Goal: Find specific page/section: Find specific page/section

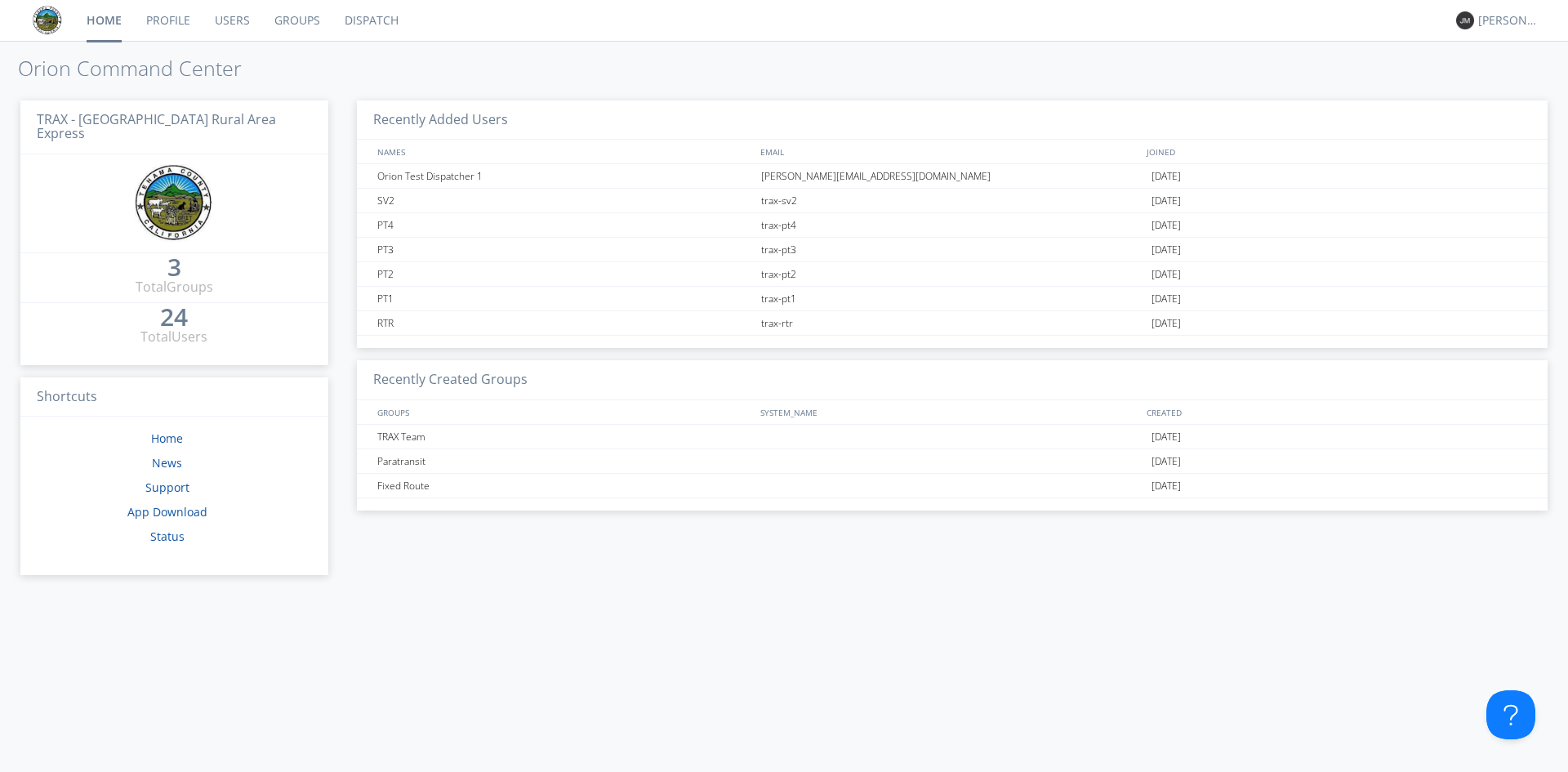
click at [378, 29] on link "Dispatch" at bounding box center [371, 20] width 78 height 41
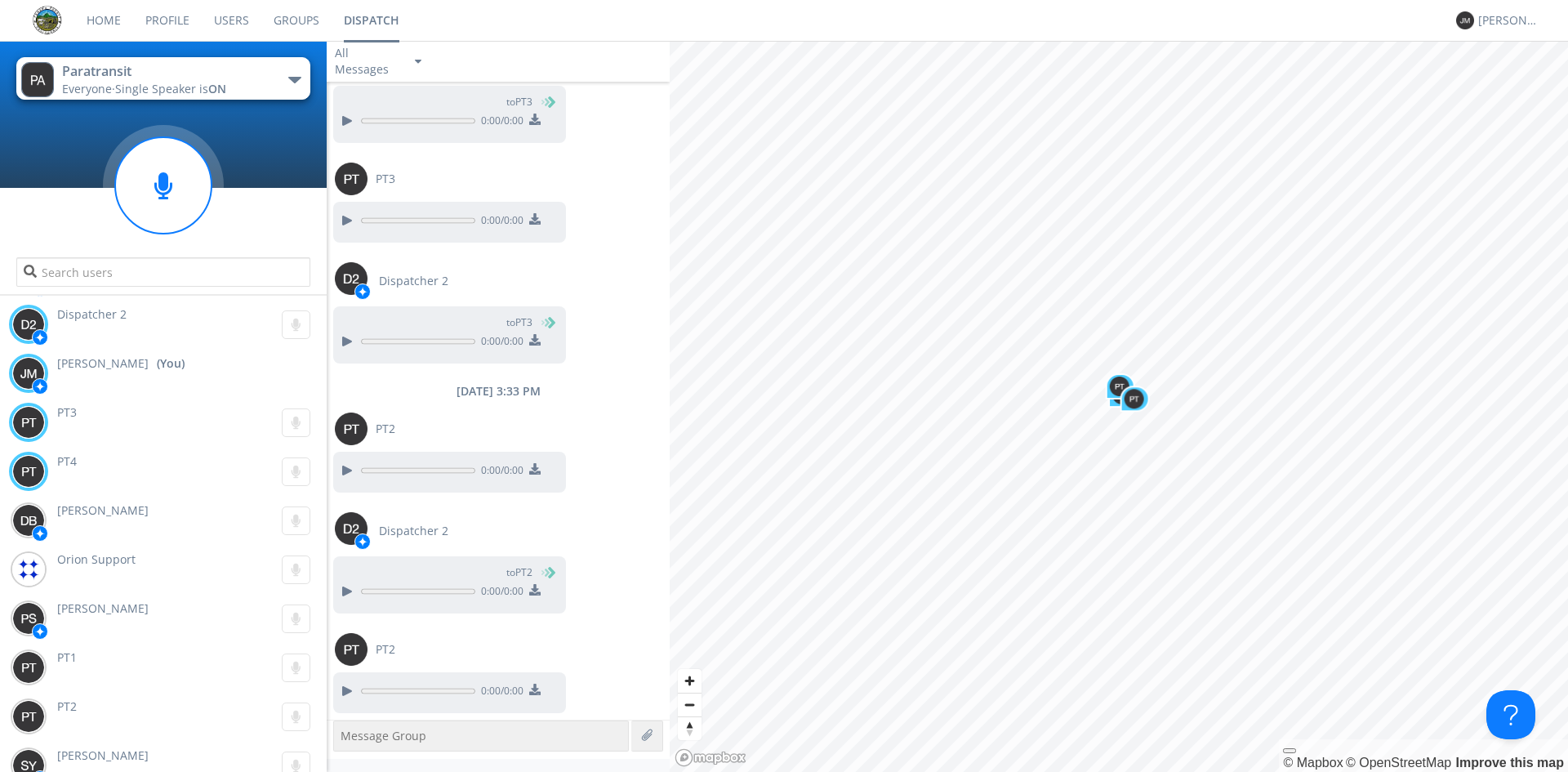
scroll to position [63, 0]
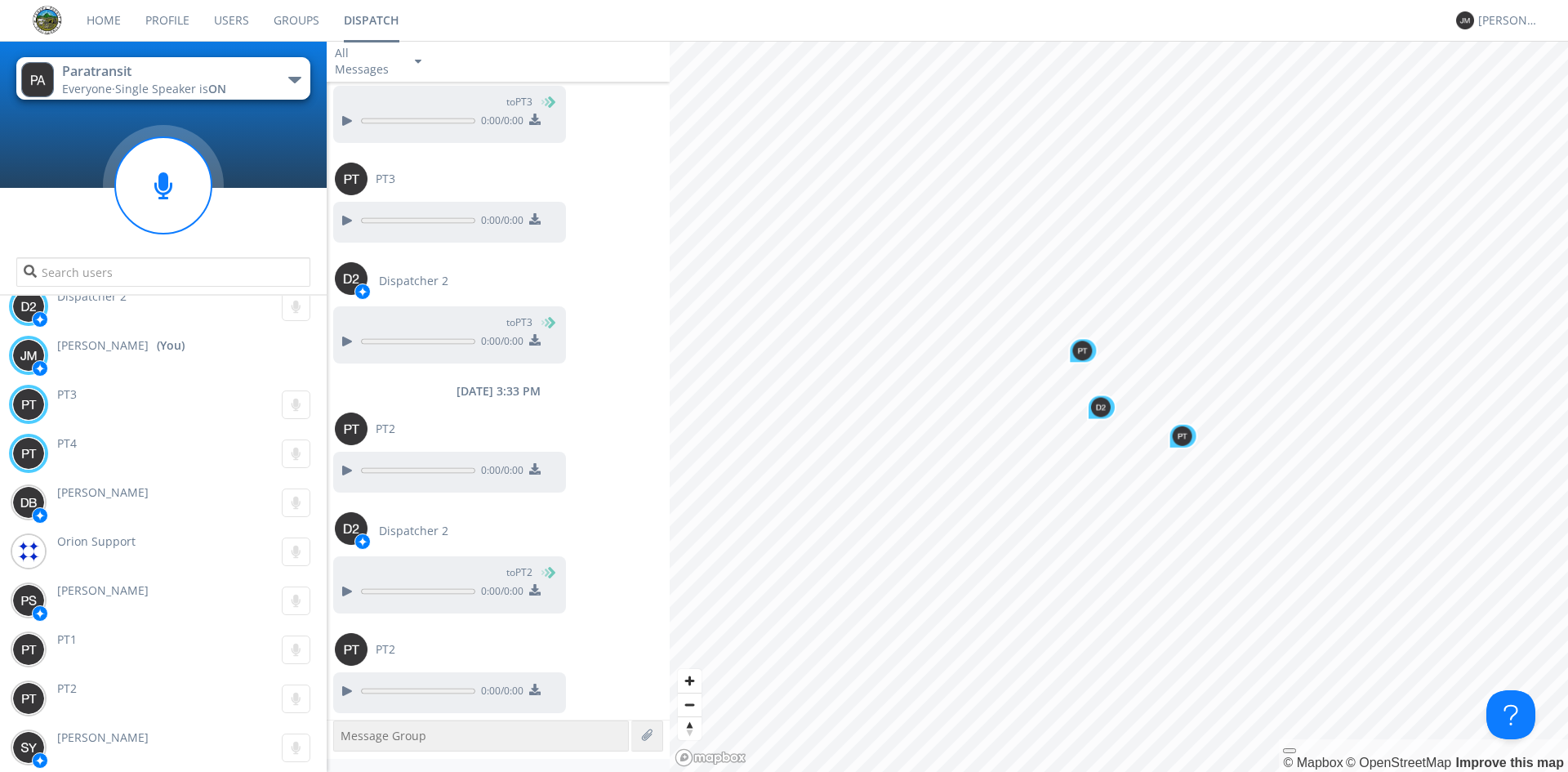
click at [190, 82] on span "Single Speaker is ON" at bounding box center [170, 89] width 111 height 16
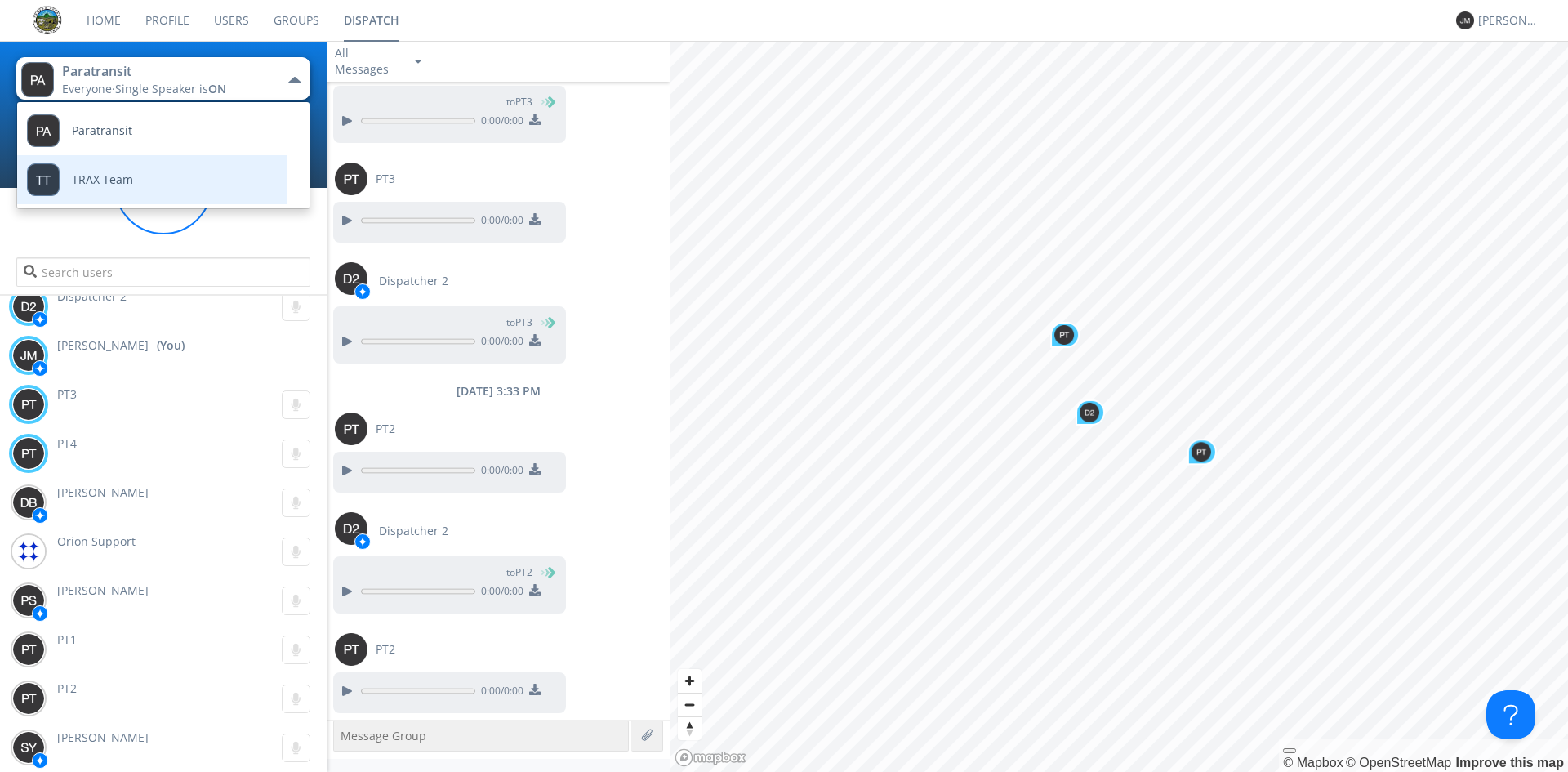
click at [123, 179] on span "TRAX Team" at bounding box center [102, 180] width 61 height 12
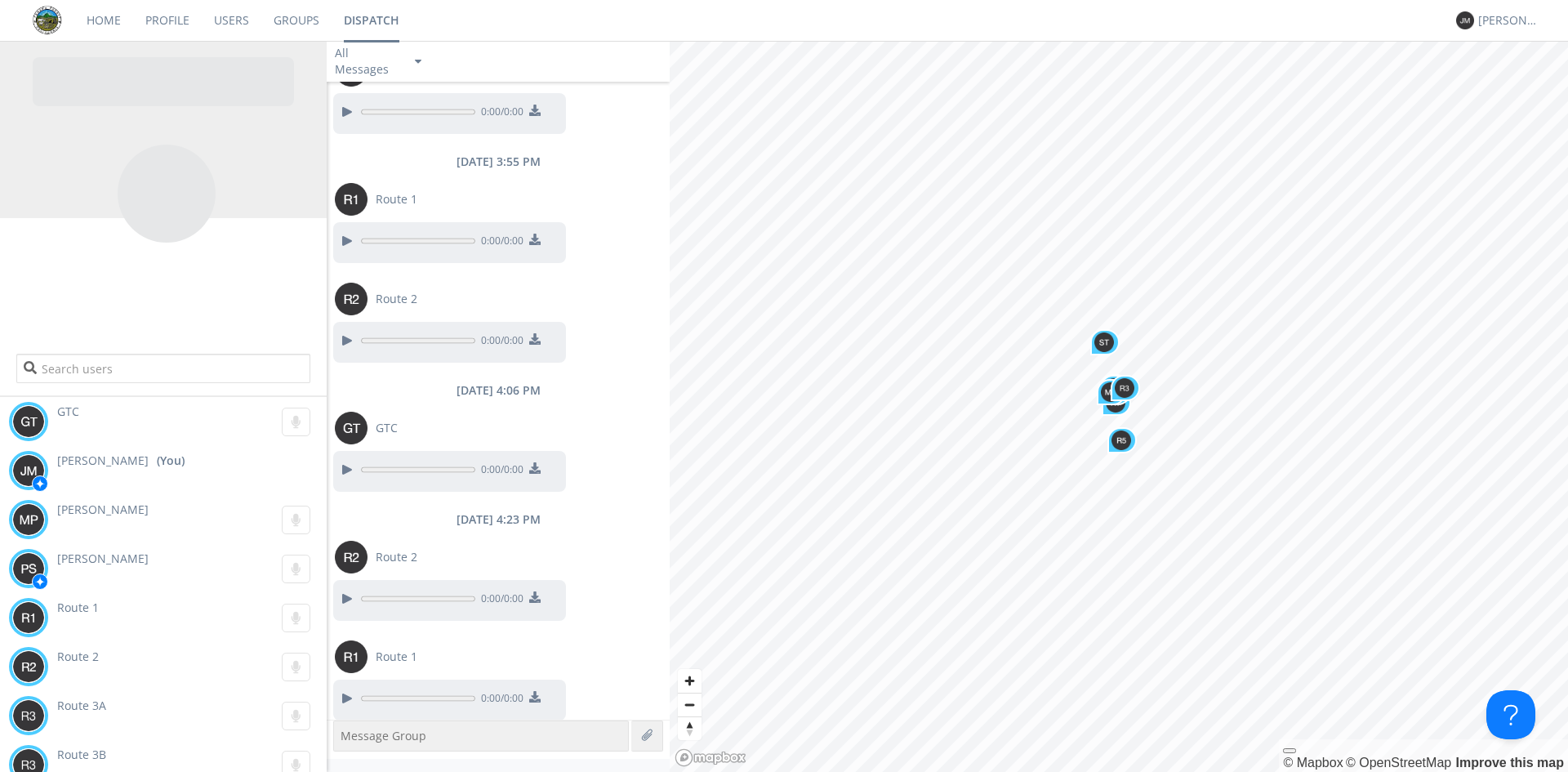
scroll to position [1613, 0]
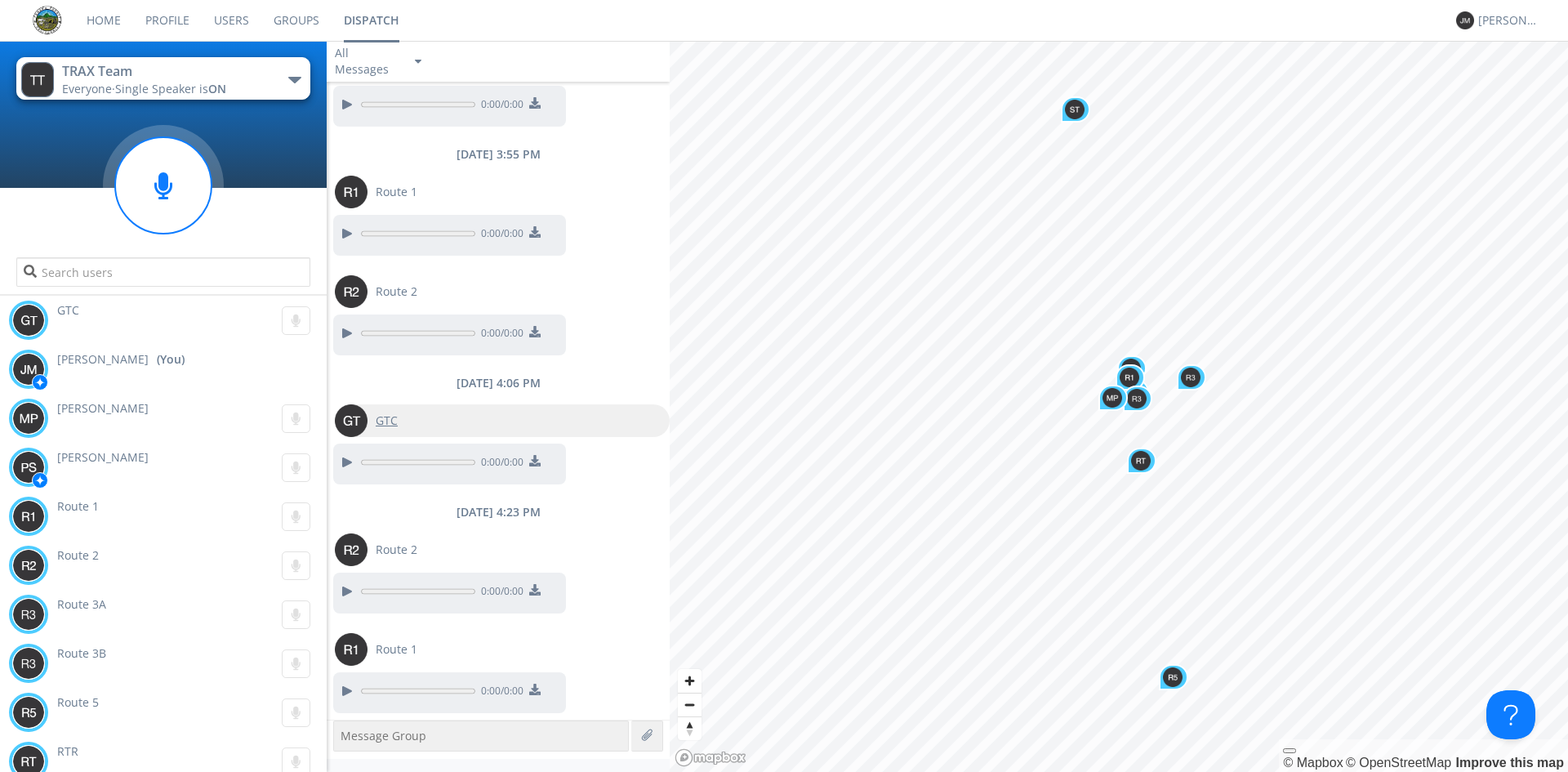
click at [390, 426] on span "GTC" at bounding box center [387, 421] width 22 height 16
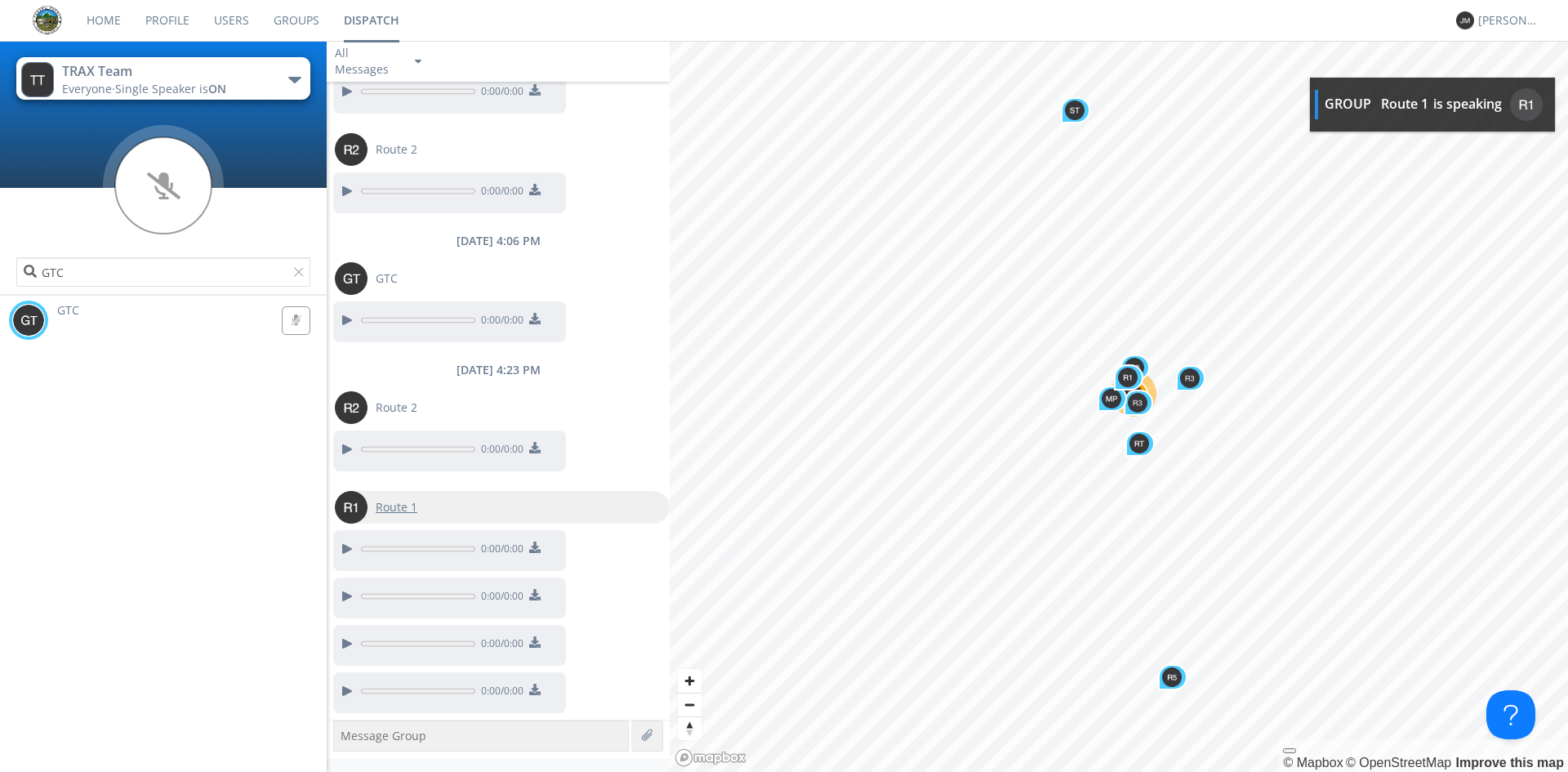
scroll to position [1803, 0]
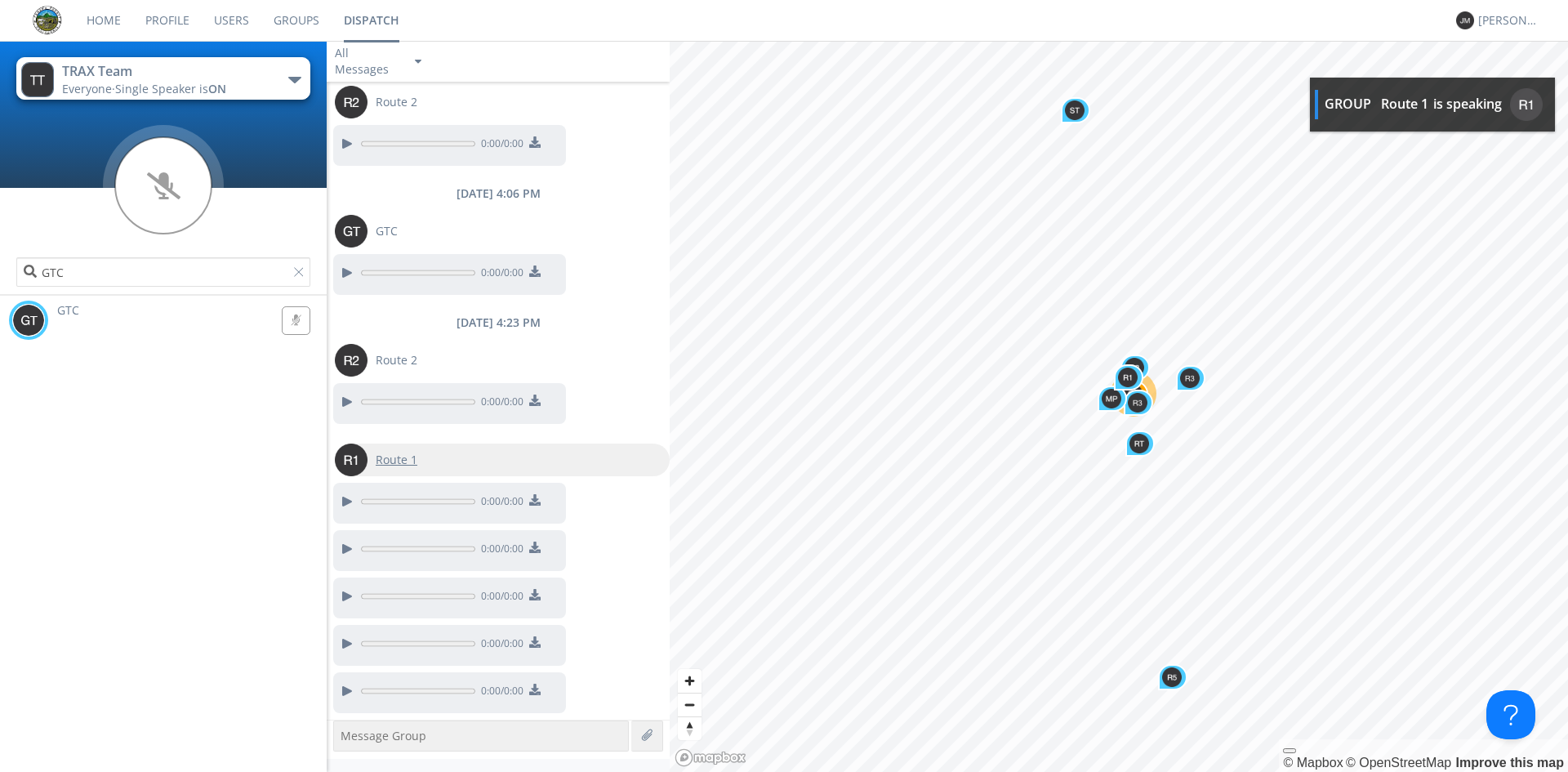
click at [399, 462] on span "Route 1" at bounding box center [397, 460] width 42 height 16
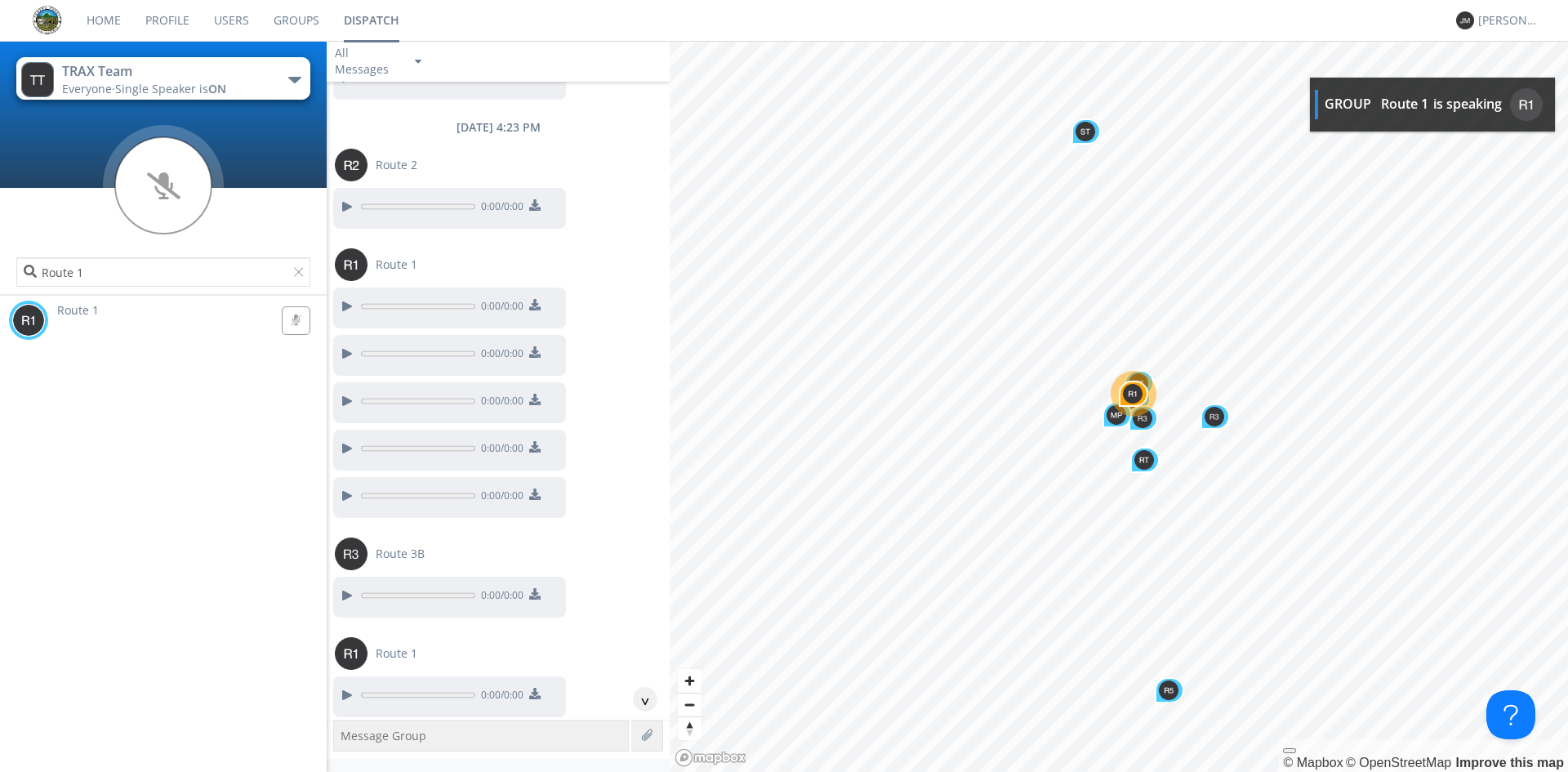
scroll to position [2002, 0]
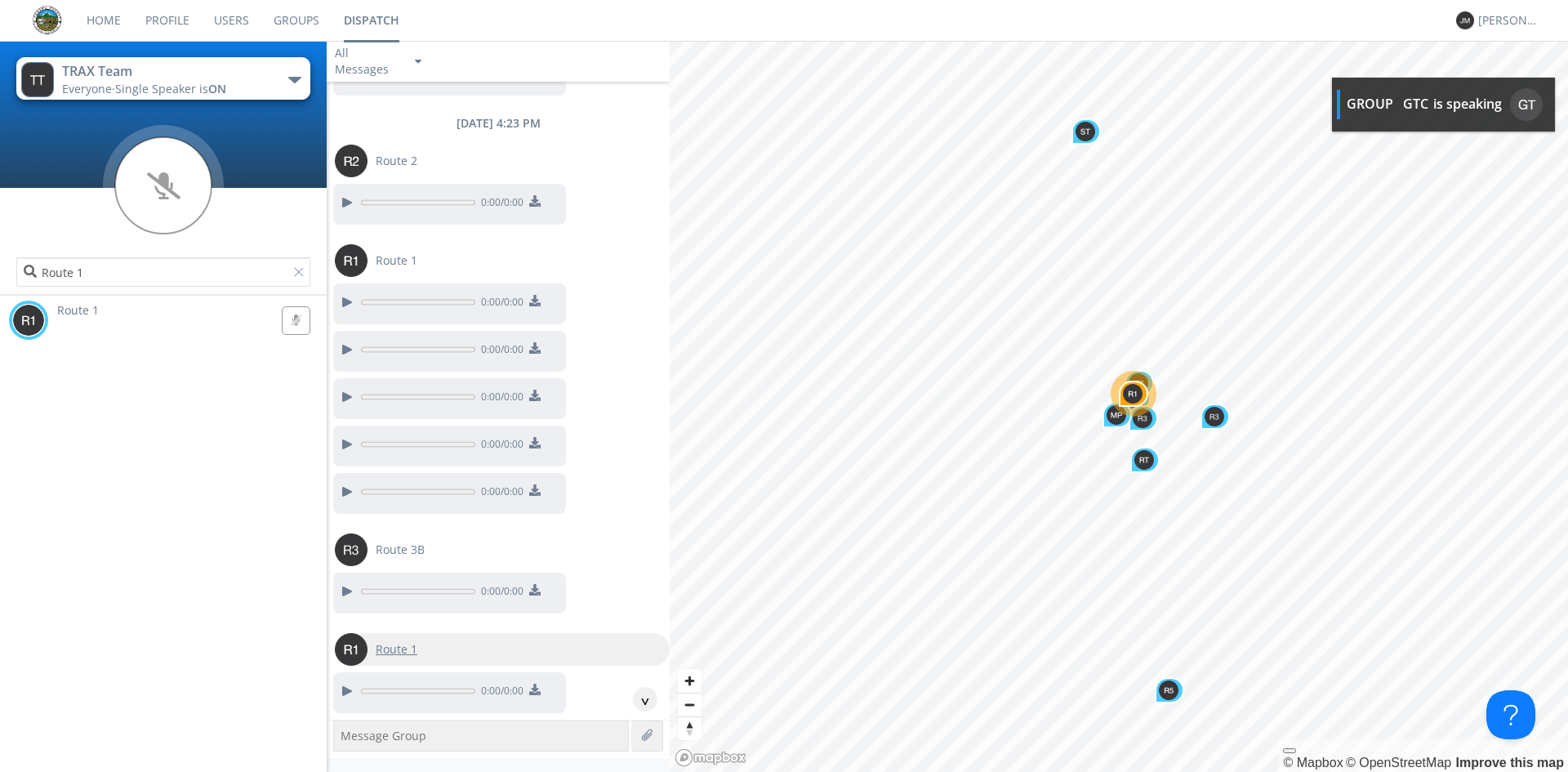
click at [415, 654] on span "Route 1" at bounding box center [397, 649] width 42 height 16
click at [288, 315] on g at bounding box center [296, 320] width 29 height 29
click at [288, 318] on g at bounding box center [296, 320] width 29 height 29
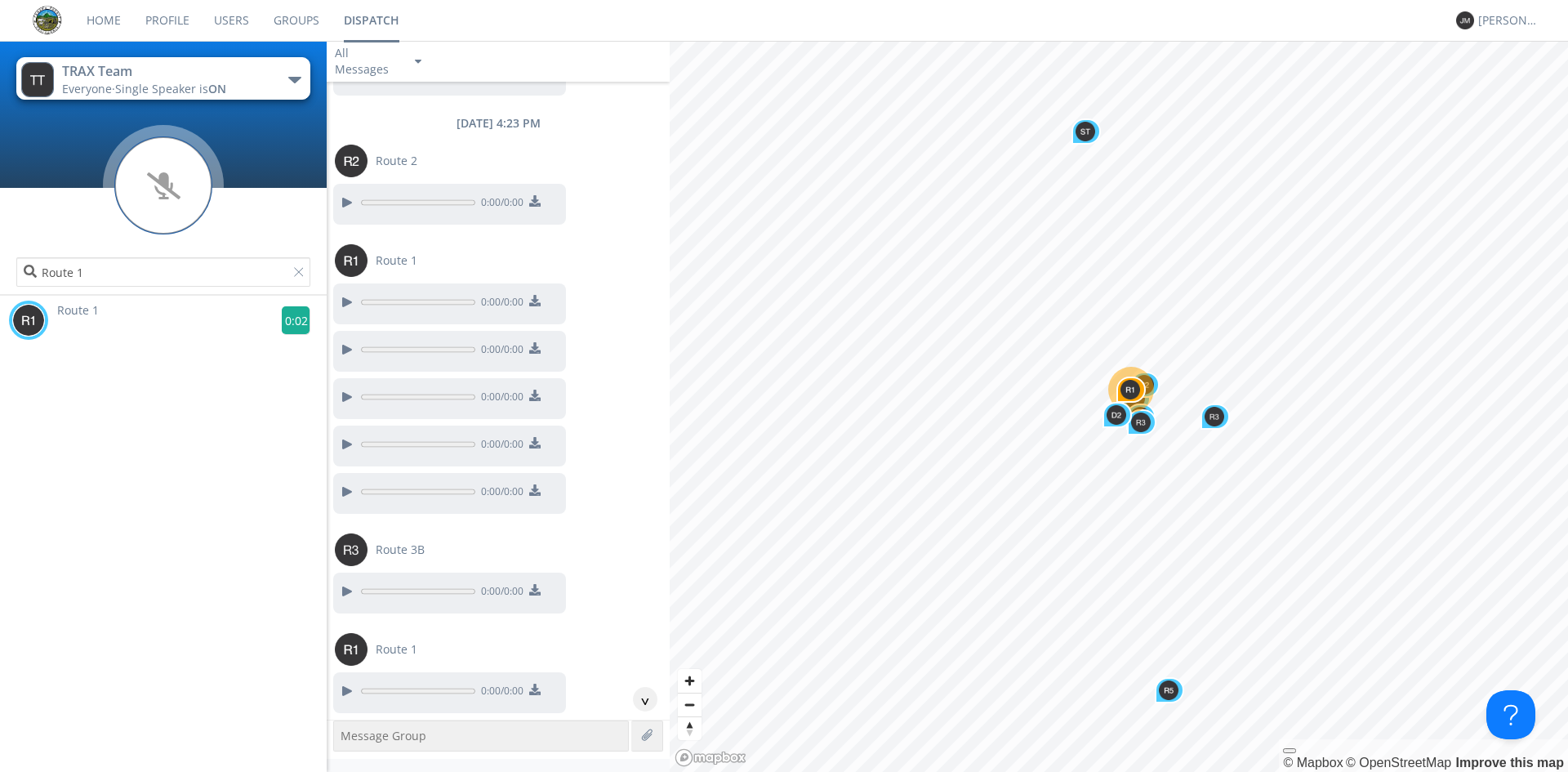
click at [288, 314] on g at bounding box center [296, 320] width 29 height 29
click at [287, 319] on g at bounding box center [296, 320] width 29 height 29
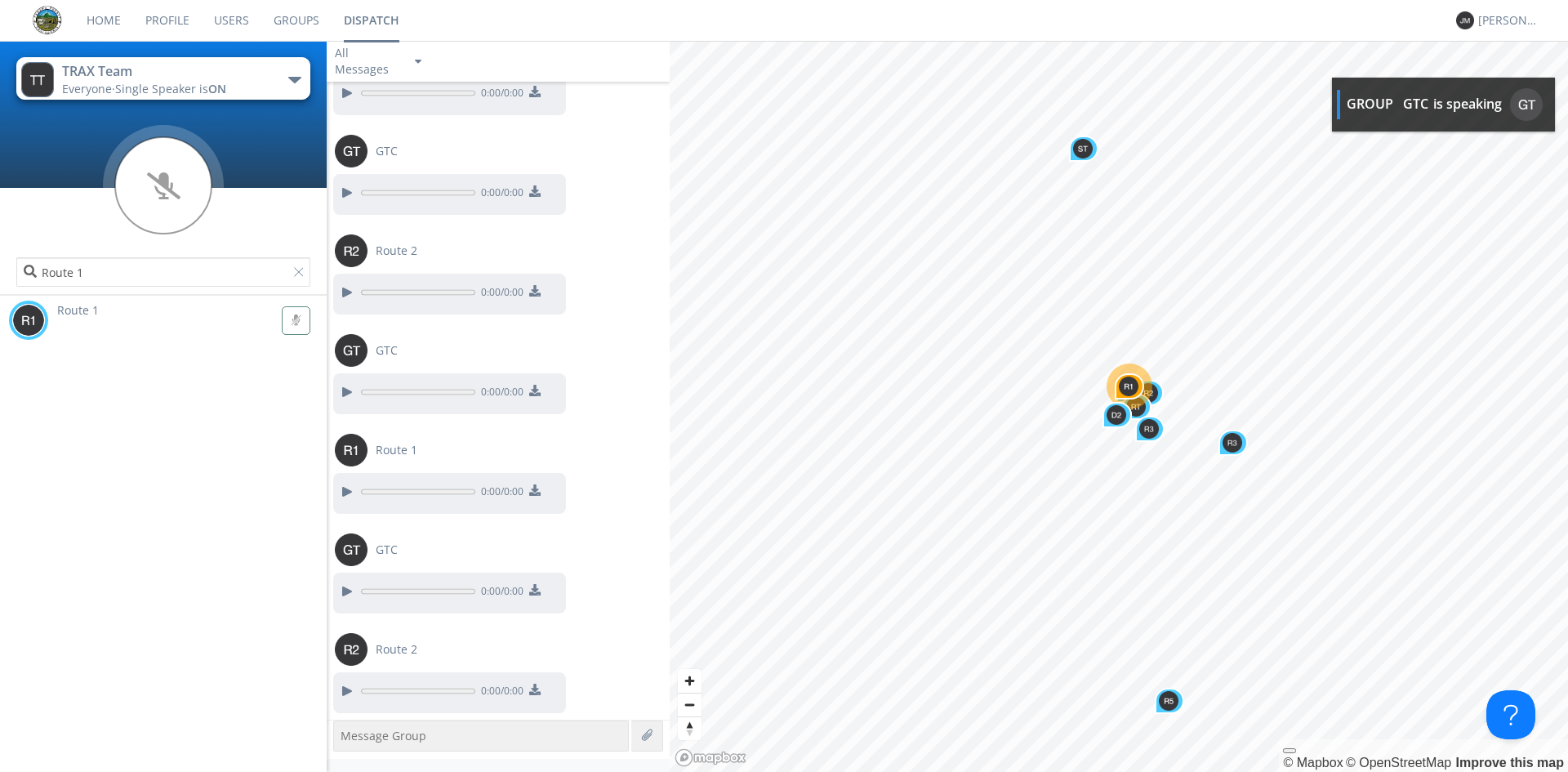
scroll to position [4562, 0]
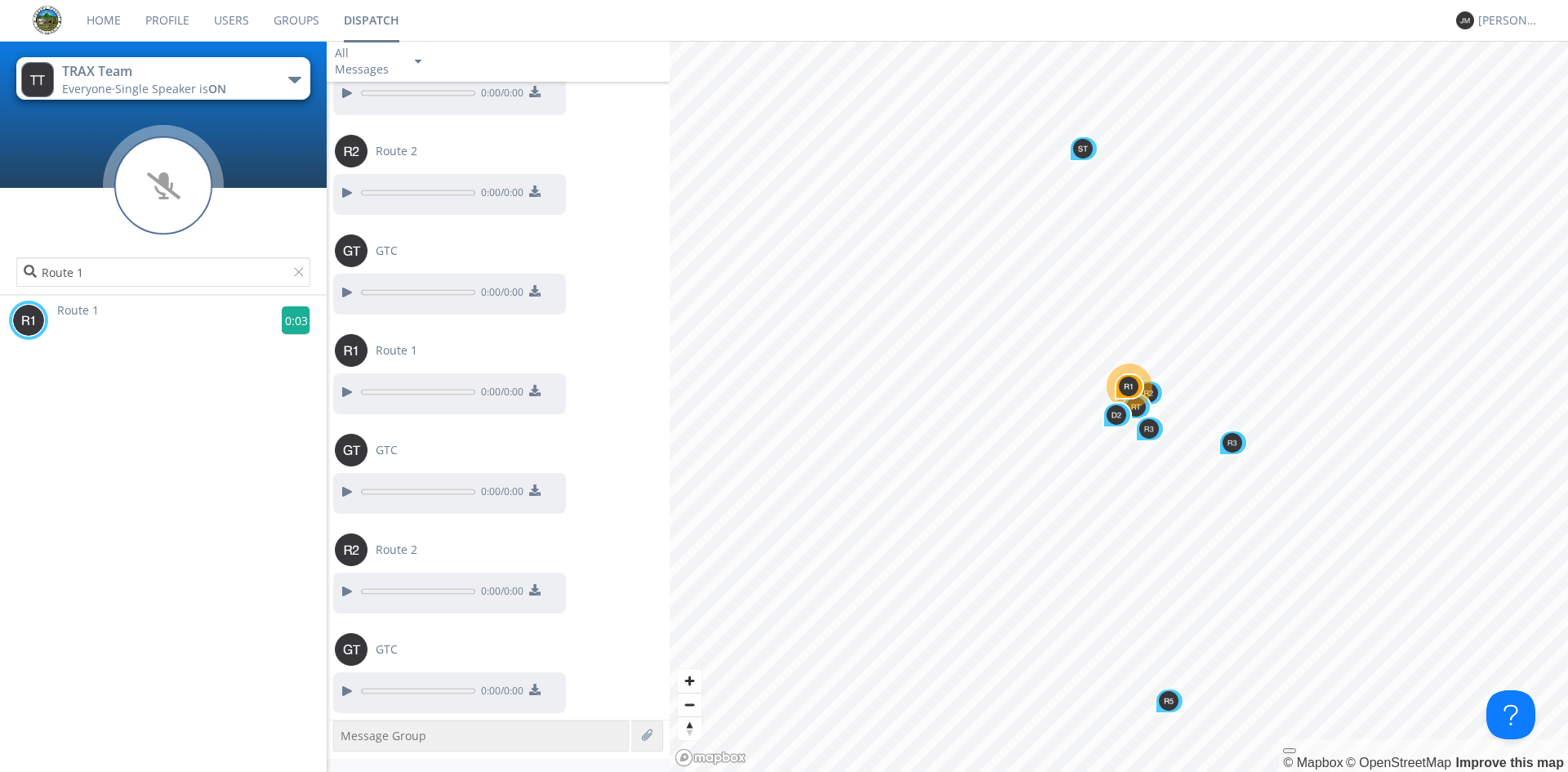
click at [294, 328] on g at bounding box center [296, 320] width 29 height 29
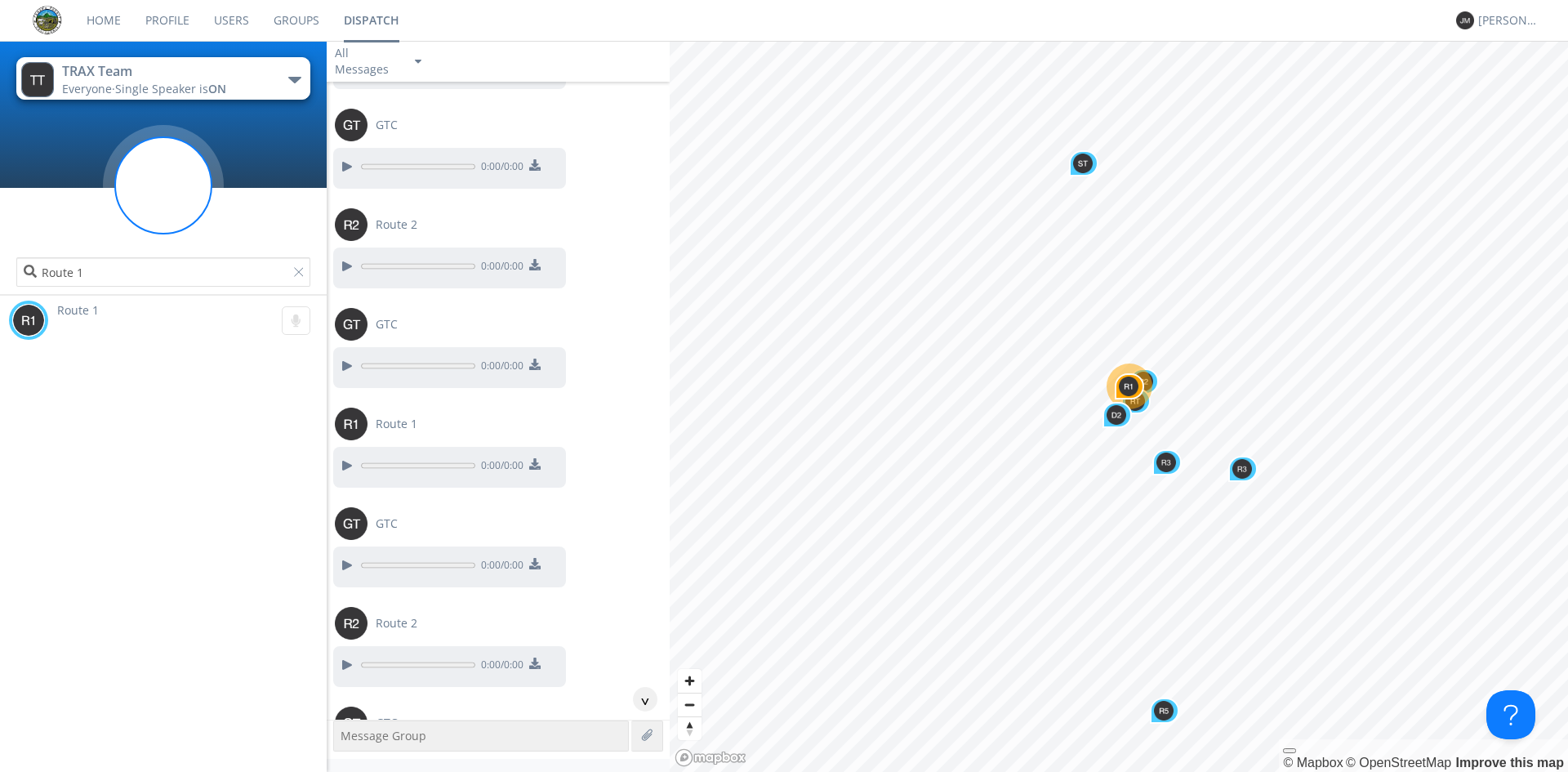
scroll to position [4487, 0]
click at [397, 225] on span "Route 2" at bounding box center [397, 226] width 42 height 16
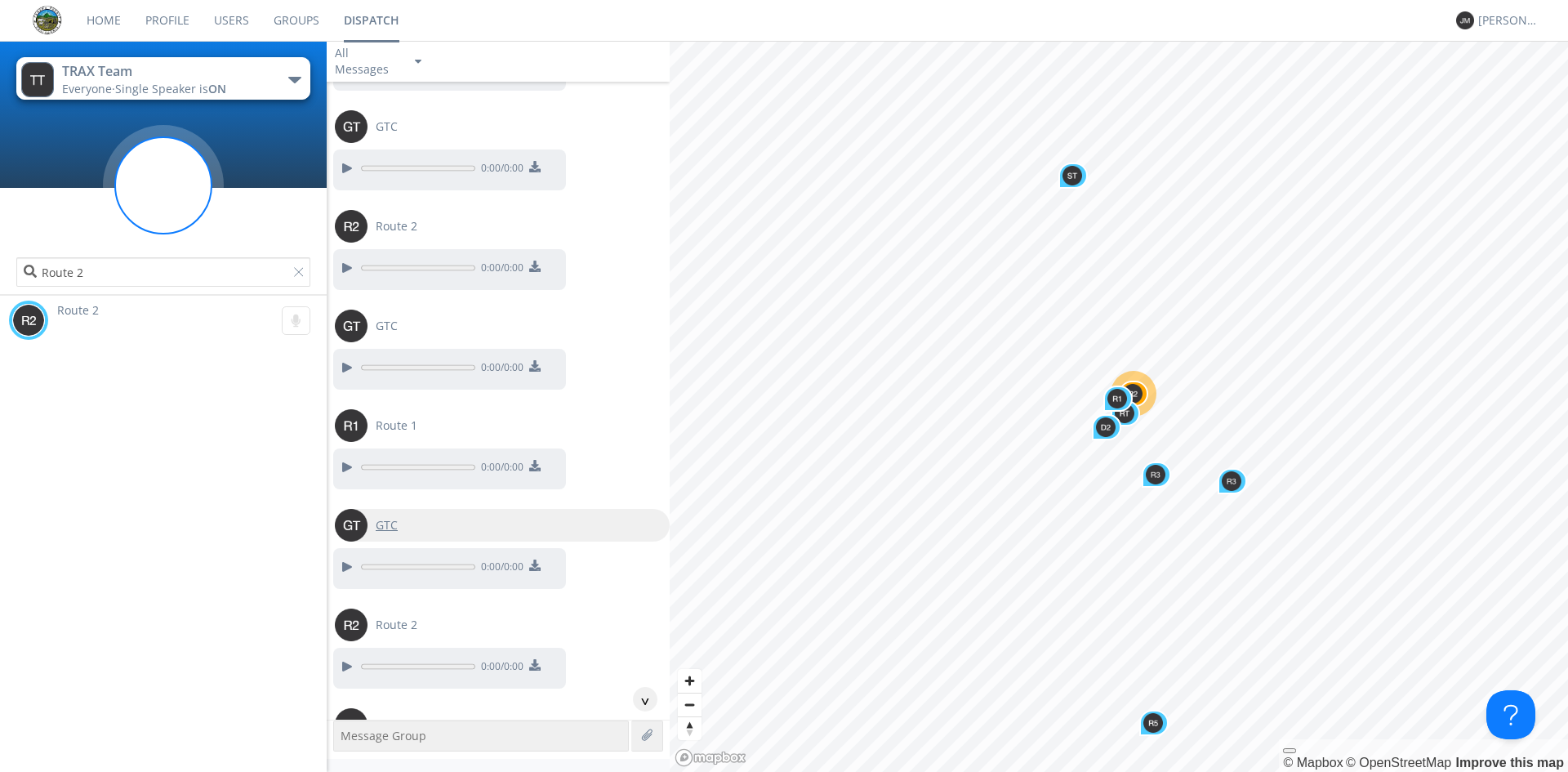
click at [390, 520] on span "GTC" at bounding box center [387, 525] width 22 height 16
type input "GTC"
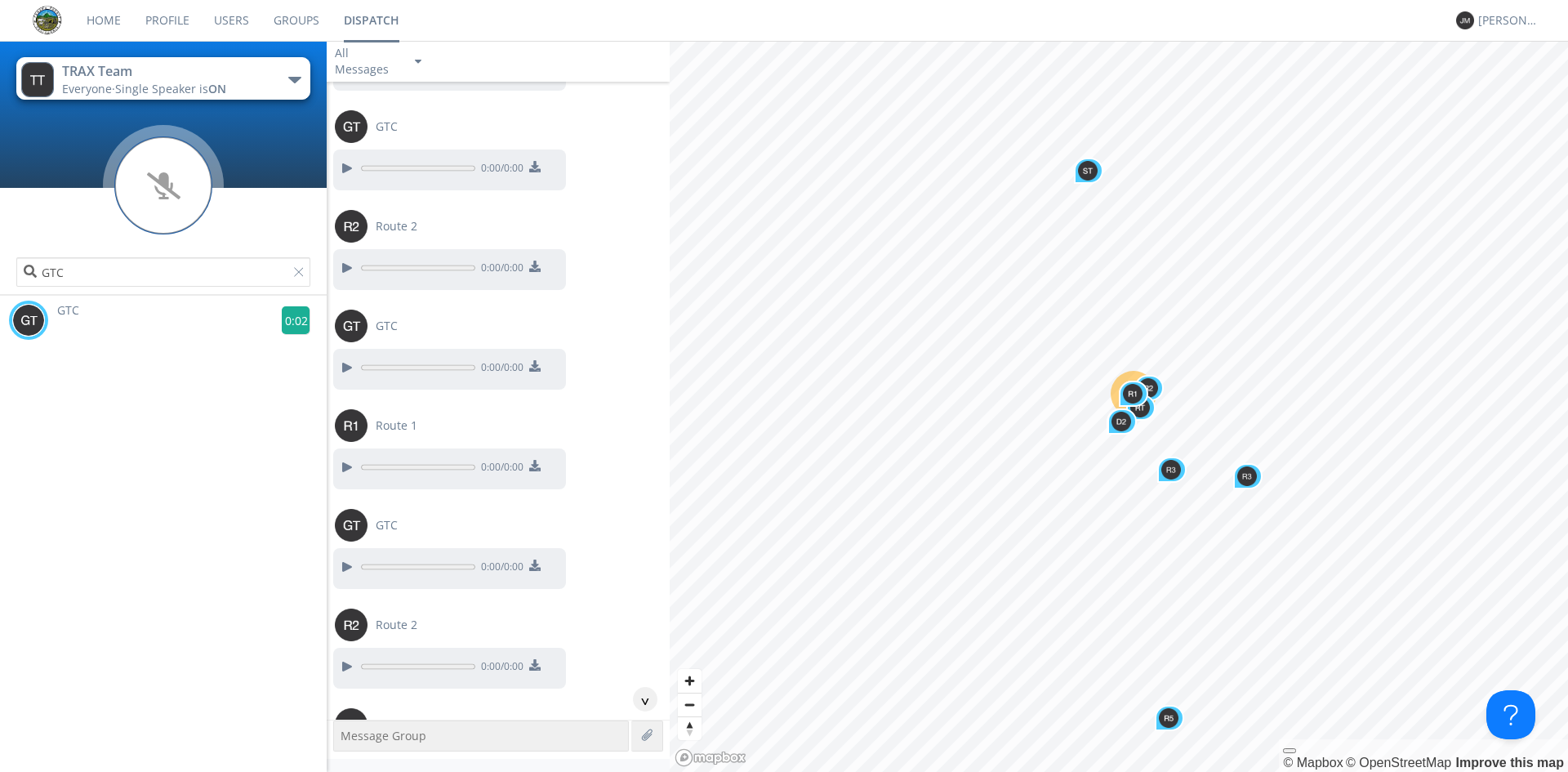
click at [292, 320] on g at bounding box center [296, 320] width 29 height 29
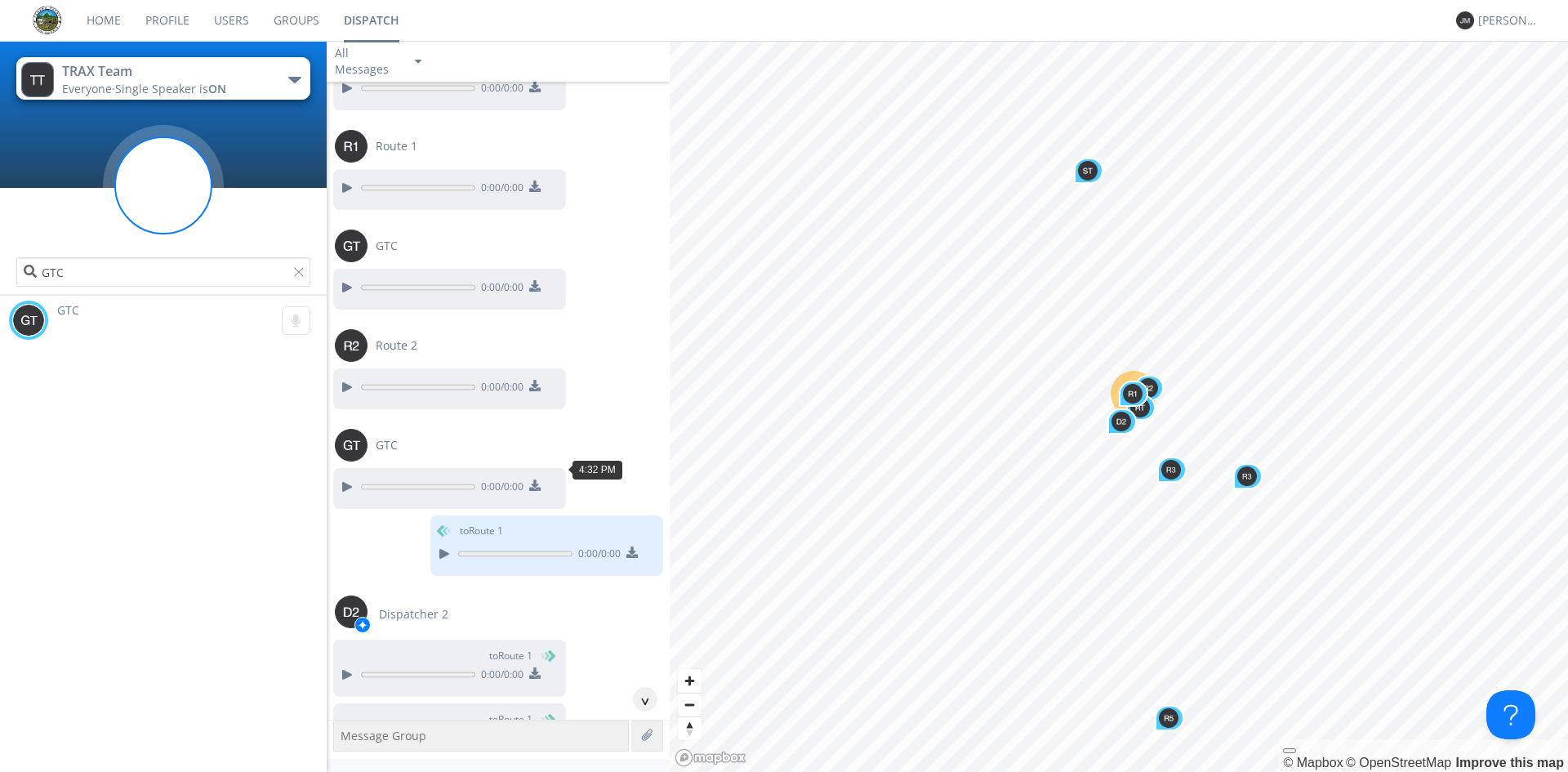
scroll to position [4881, 0]
